Goal: Check status: Check status

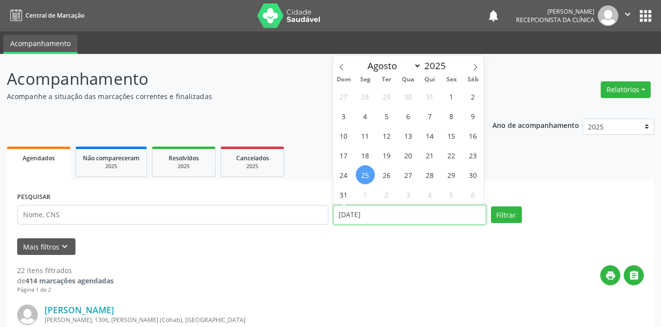
click at [351, 219] on input "[DATE]" at bounding box center [409, 215] width 153 height 20
click at [454, 98] on span "1" at bounding box center [451, 96] width 19 height 19
type input "[DATE]"
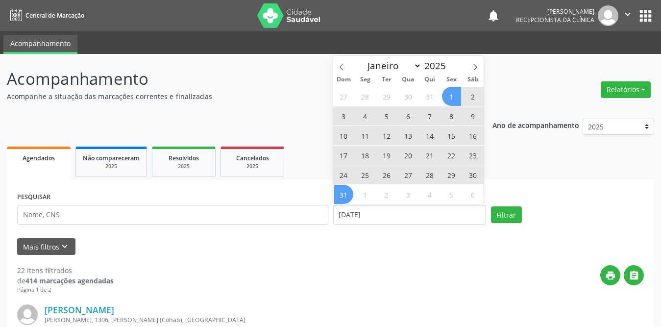
click at [345, 194] on span "31" at bounding box center [343, 194] width 19 height 19
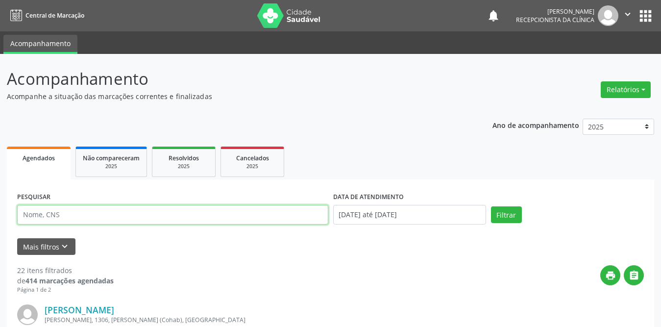
click at [146, 217] on input "text" at bounding box center [172, 215] width 311 height 20
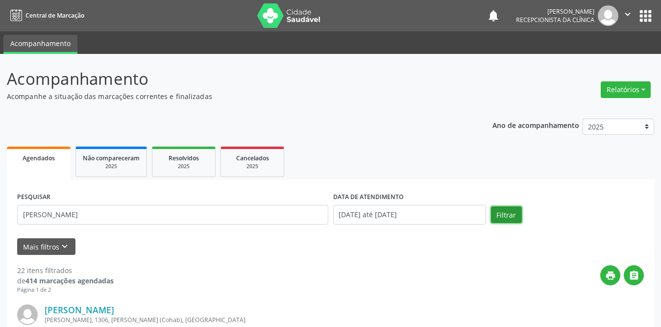
click at [508, 215] on button "Filtrar" at bounding box center [506, 214] width 31 height 17
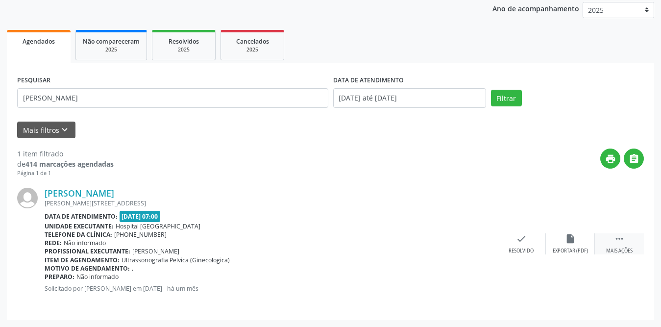
click at [629, 240] on div " Mais ações" at bounding box center [619, 243] width 49 height 21
click at [473, 244] on icon "print" at bounding box center [472, 238] width 11 height 11
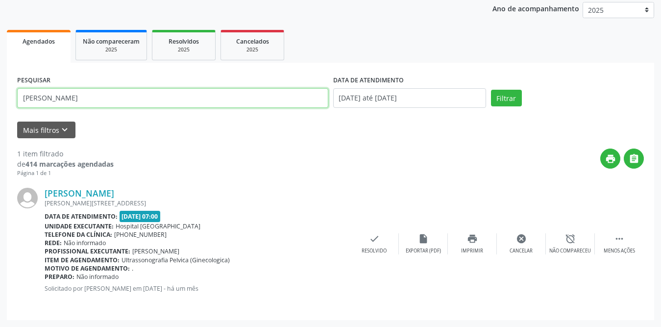
drag, startPoint x: 124, startPoint y: 93, endPoint x: 0, endPoint y: 104, distance: 124.5
click at [0, 101] on div "Acompanhamento Acompanhe a situação das marcações correntes e finalizadas Relat…" at bounding box center [330, 132] width 661 height 390
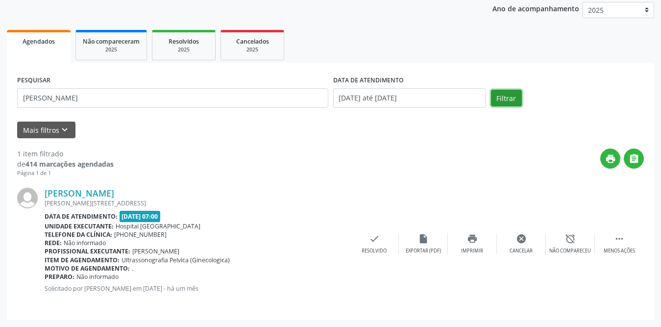
click at [504, 99] on button "Filtrar" at bounding box center [506, 98] width 31 height 17
click at [623, 244] on div " Mais ações" at bounding box center [619, 243] width 49 height 21
click at [623, 238] on icon "" at bounding box center [619, 238] width 11 height 11
click at [627, 236] on div " Mais ações" at bounding box center [619, 243] width 49 height 21
click at [469, 239] on icon "print" at bounding box center [472, 238] width 11 height 11
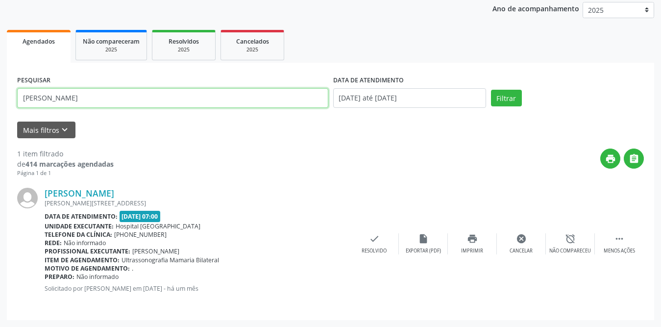
drag, startPoint x: 152, startPoint y: 101, endPoint x: 0, endPoint y: 100, distance: 152.0
click at [0, 100] on div "Acompanhamento Acompanhe a situação das marcações correntes e finalizadas Relat…" at bounding box center [330, 132] width 661 height 390
type input "regina [PERSON_NAME]"
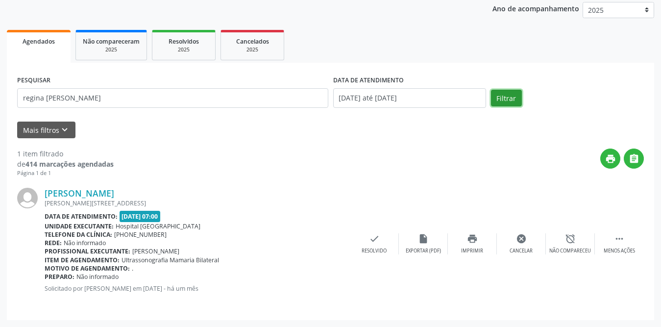
click at [517, 96] on button "Filtrar" at bounding box center [506, 98] width 31 height 17
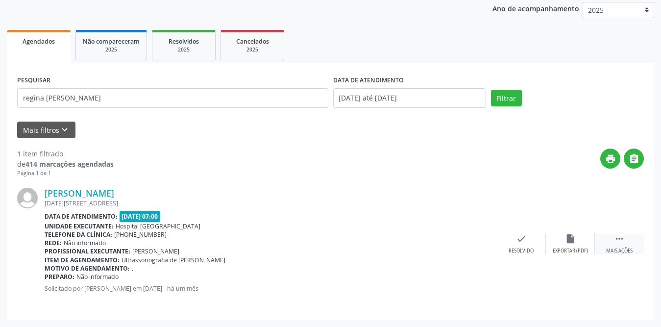
click at [618, 238] on icon "" at bounding box center [619, 238] width 11 height 11
click at [475, 241] on icon "print" at bounding box center [472, 238] width 11 height 11
